Goal: Transaction & Acquisition: Purchase product/service

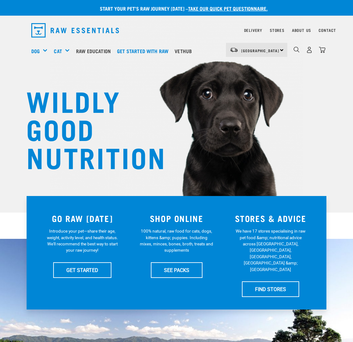
click at [324, 53] on img "dropdown navigation" at bounding box center [322, 50] width 7 height 7
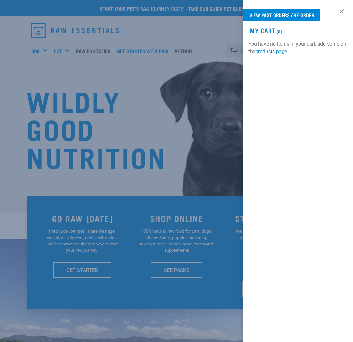
click at [172, 87] on div at bounding box center [176, 171] width 353 height 342
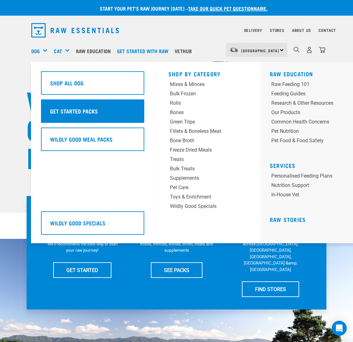
click at [83, 108] on h5 "Get Started Packs" at bounding box center [74, 111] width 48 height 8
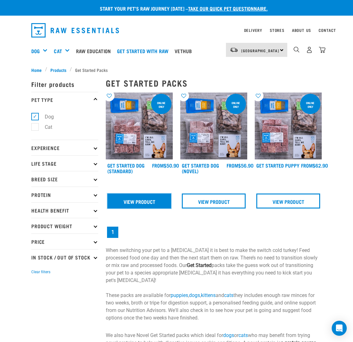
click at [145, 199] on link "View Product" at bounding box center [139, 201] width 64 height 15
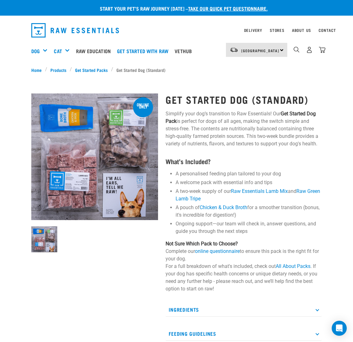
scroll to position [140, 0]
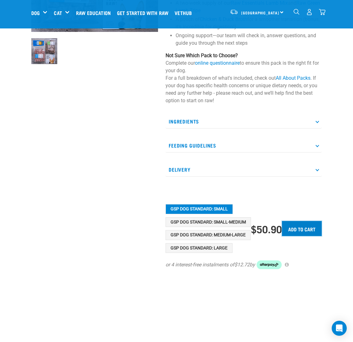
click at [298, 225] on input "Add to cart" at bounding box center [302, 228] width 40 height 15
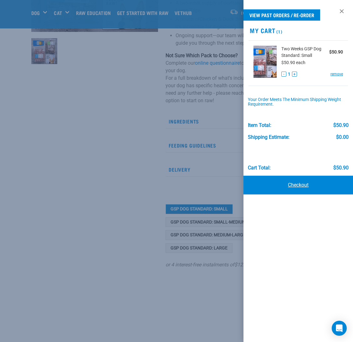
click at [312, 185] on link "Checkout" at bounding box center [297, 185] width 109 height 19
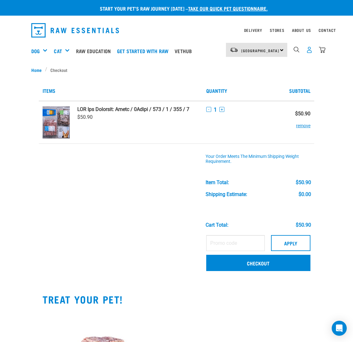
click at [311, 50] on img "dropdown navigation" at bounding box center [309, 50] width 7 height 7
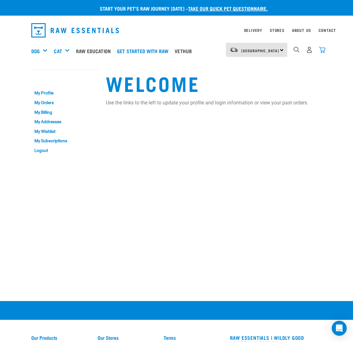
click at [324, 51] on img "dropdown navigation" at bounding box center [322, 50] width 7 height 7
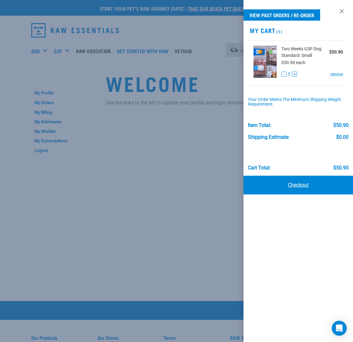
click at [271, 190] on link "Checkout" at bounding box center [297, 185] width 109 height 19
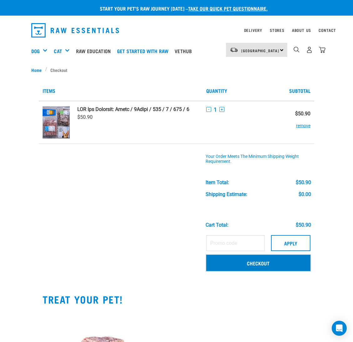
click at [256, 269] on link "Checkout" at bounding box center [258, 263] width 104 height 16
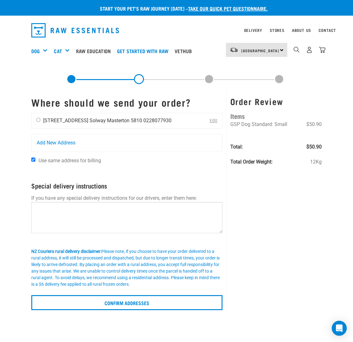
click at [37, 121] on input "radio" at bounding box center [38, 120] width 4 height 4
radio input "true"
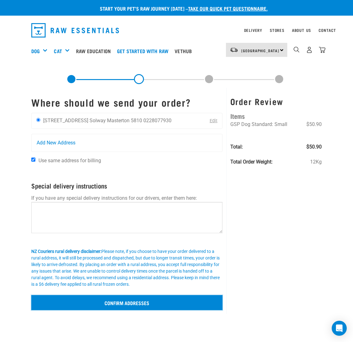
click at [132, 300] on input "Confirm addresses" at bounding box center [126, 302] width 191 height 15
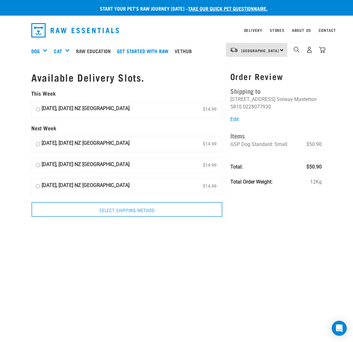
click at [36, 110] on input "[DATE], [DATE] NZ [GEOGRAPHIC_DATA] $14.99" at bounding box center [38, 109] width 4 height 9
radio input "true"
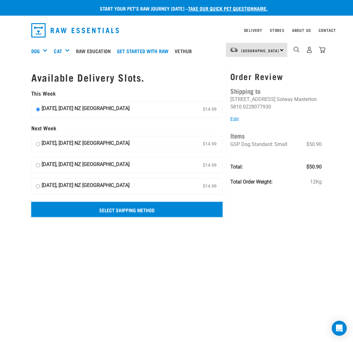
click at [113, 210] on input "Select Shipping Method" at bounding box center [126, 209] width 191 height 15
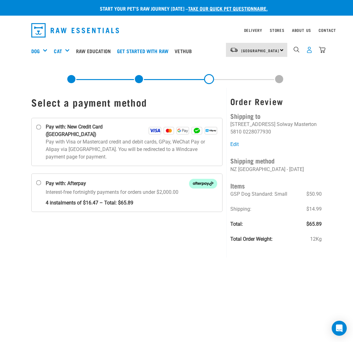
click at [309, 50] on img "dropdown navigation" at bounding box center [309, 50] width 7 height 7
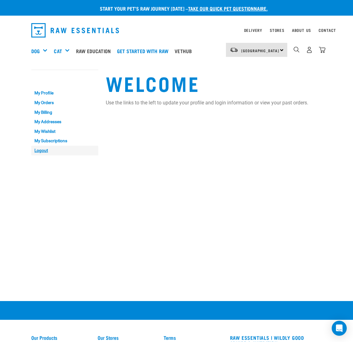
click at [47, 151] on link "Logout" at bounding box center [64, 151] width 67 height 10
